Goal: Book appointment/travel/reservation

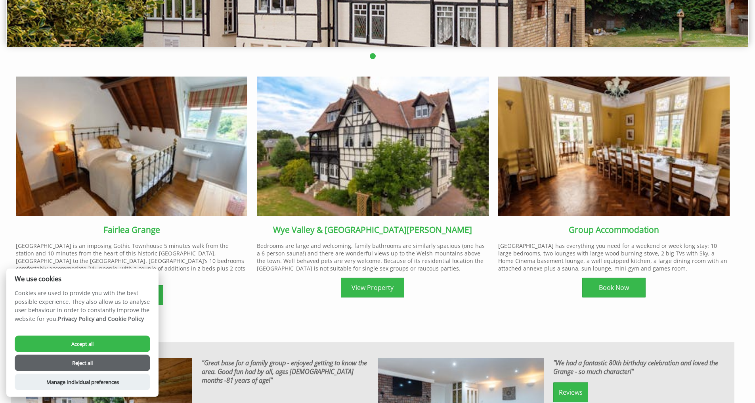
scroll to position [329, 0]
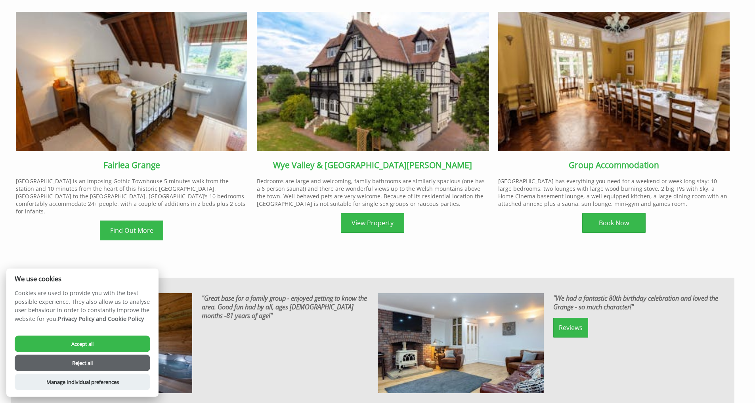
click at [130, 362] on button "Reject all" at bounding box center [83, 363] width 136 height 17
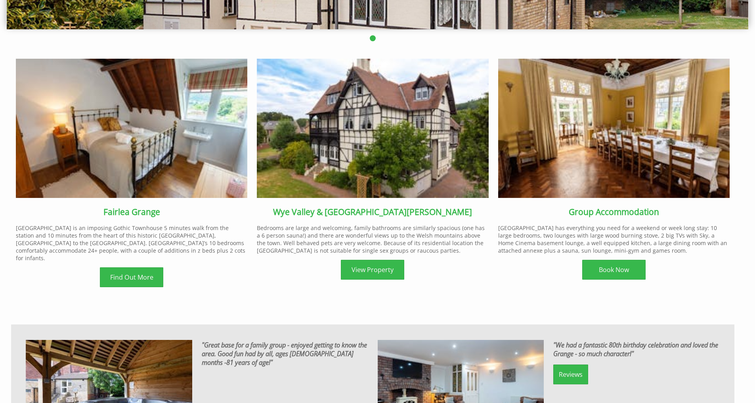
scroll to position [286, 0]
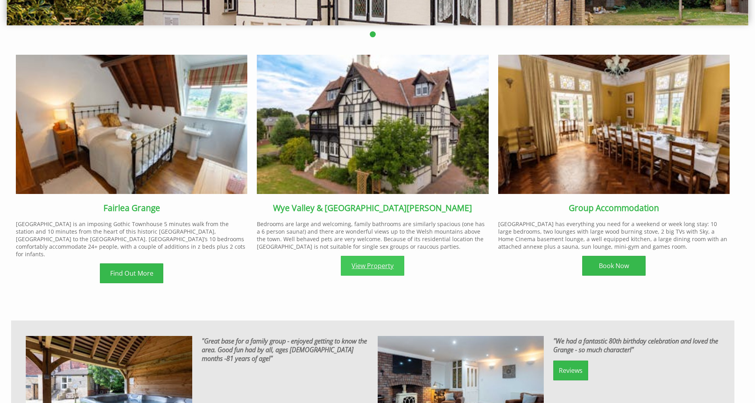
click at [388, 269] on link "View Property" at bounding box center [372, 266] width 63 height 20
click at [148, 271] on link "Find Out More" at bounding box center [131, 273] width 63 height 20
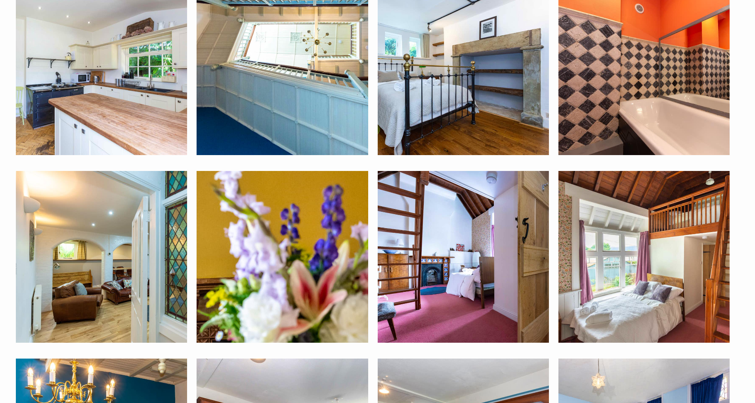
scroll to position [2092, 0]
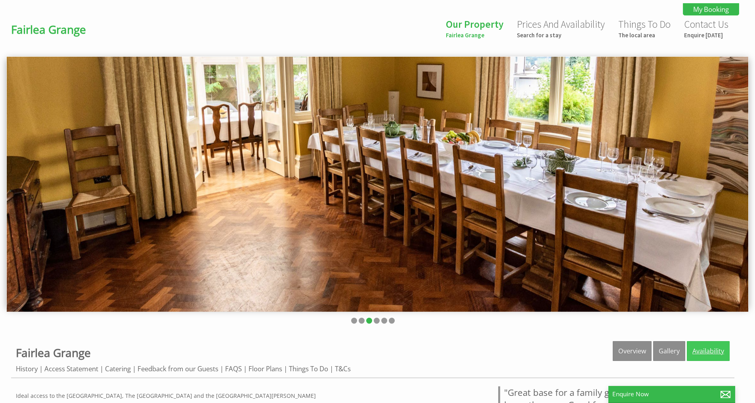
click at [706, 351] on link "Availability" at bounding box center [708, 351] width 43 height 20
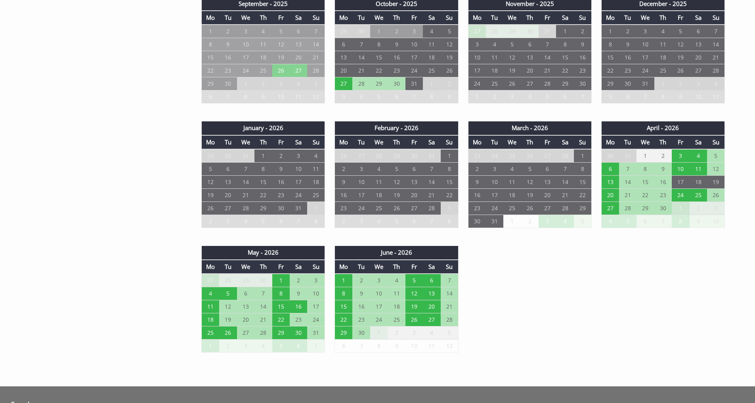
scroll to position [647, 0]
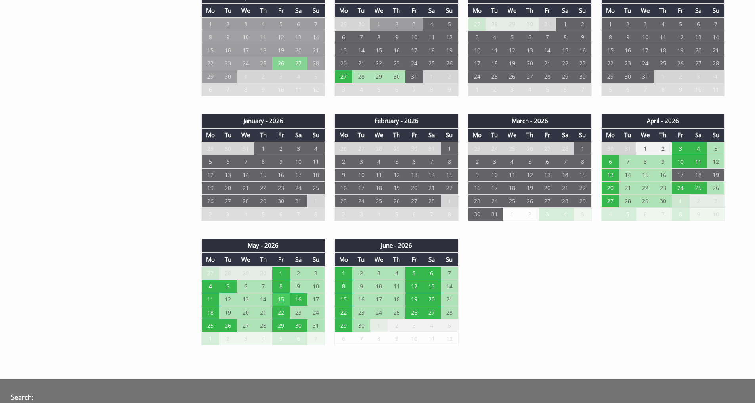
click at [281, 302] on td "15" at bounding box center [280, 299] width 17 height 13
